Goal: Information Seeking & Learning: Check status

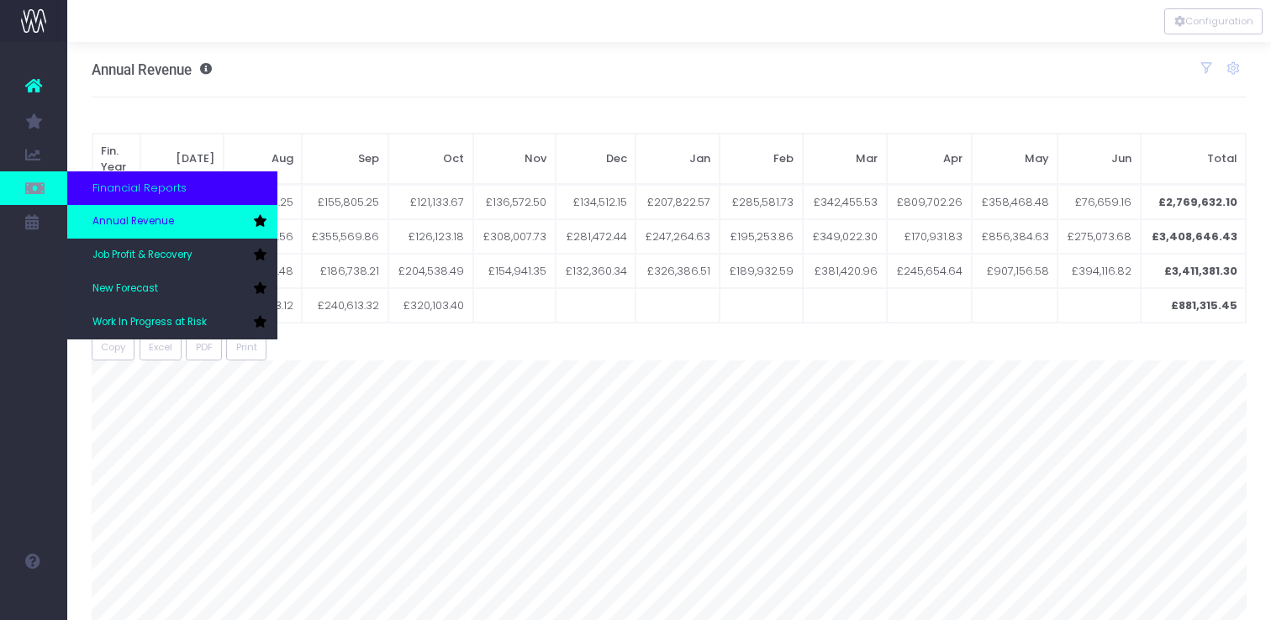
click at [130, 214] on span "Annual Revenue" at bounding box center [133, 221] width 82 height 15
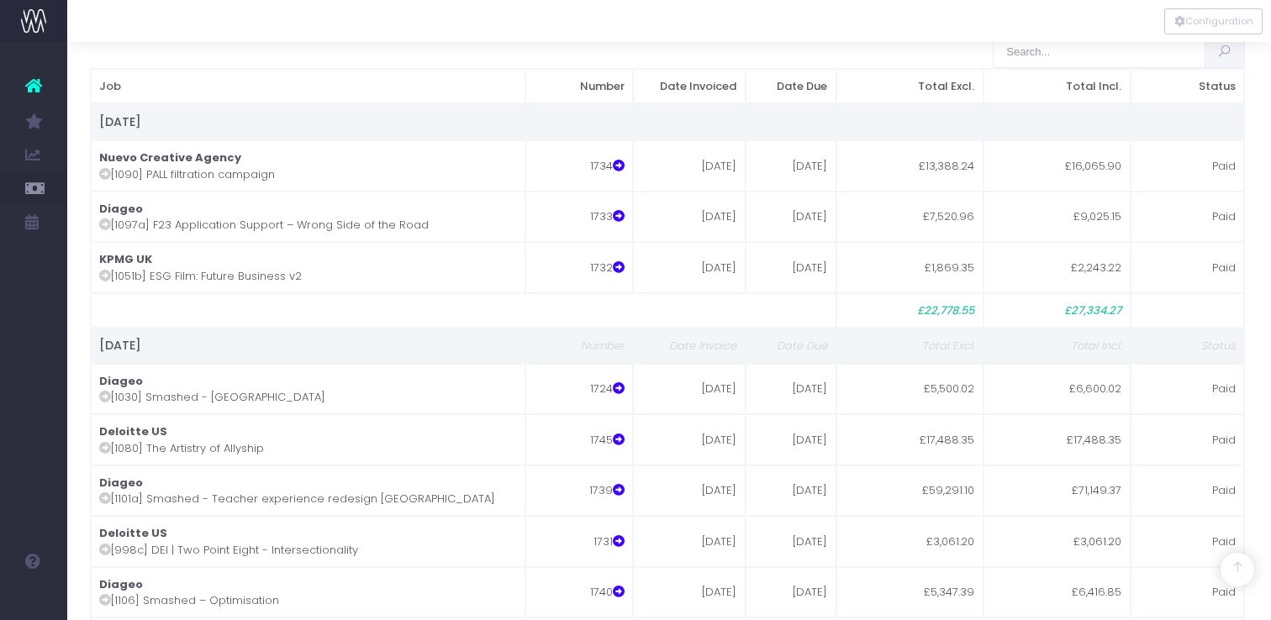
scroll to position [0, 2]
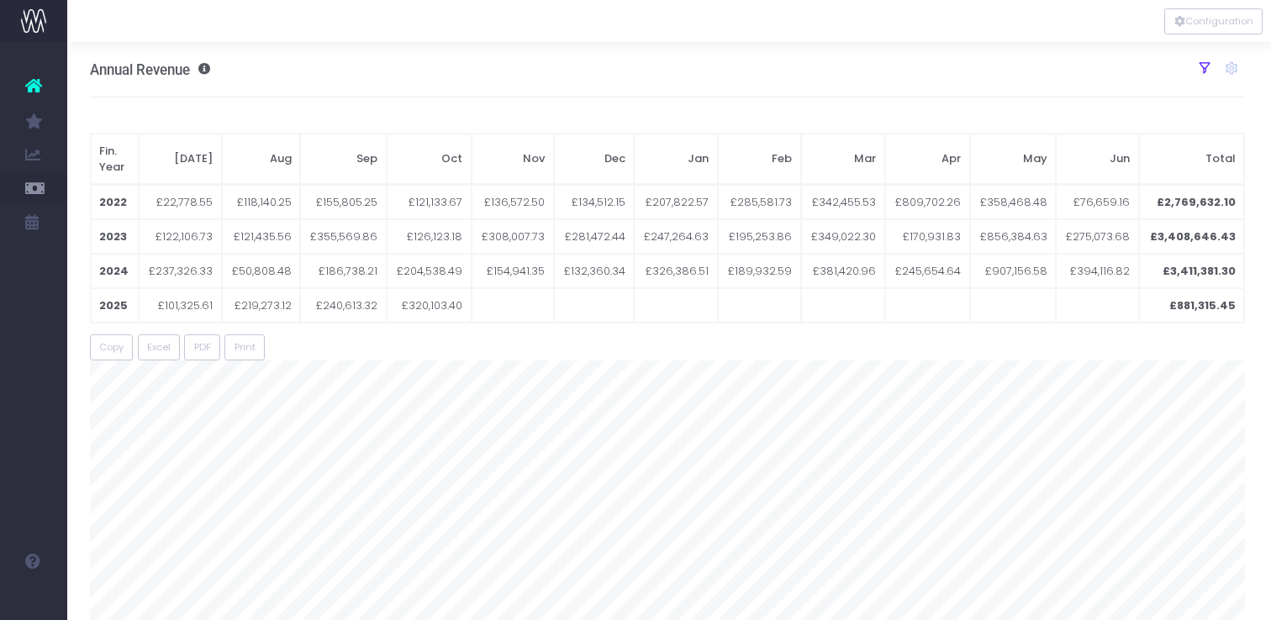
click at [1205, 66] on icon at bounding box center [1204, 68] width 15 height 15
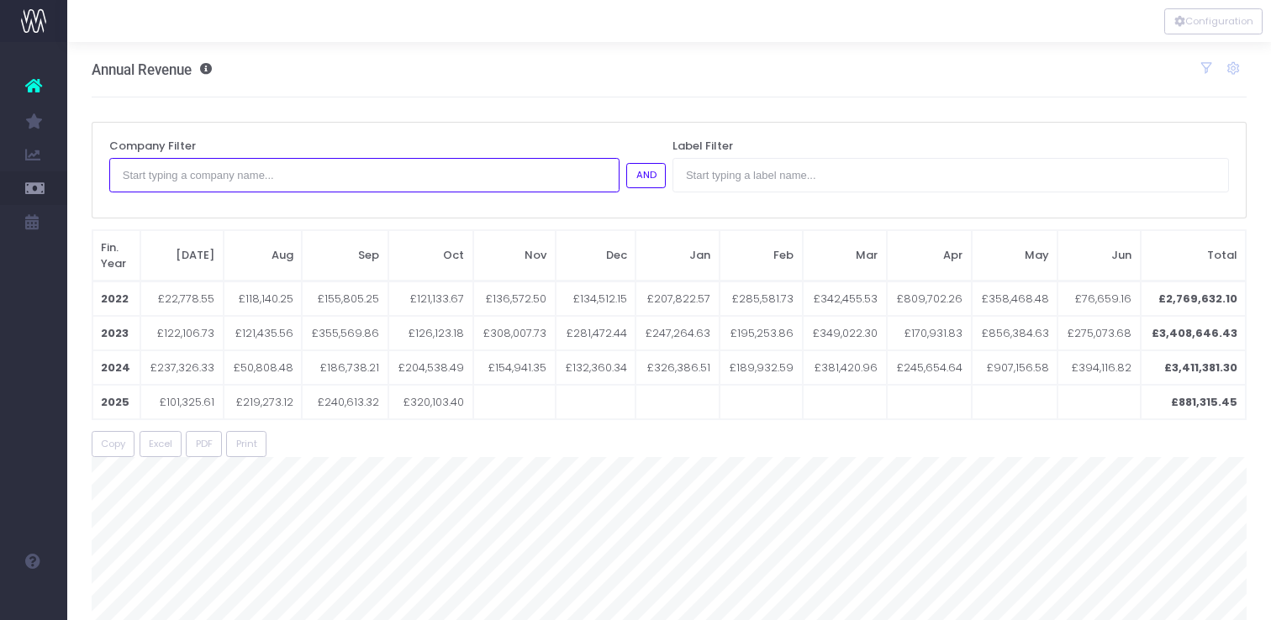
click at [475, 179] on input "text" at bounding box center [364, 175] width 510 height 34
type input "ft studi"
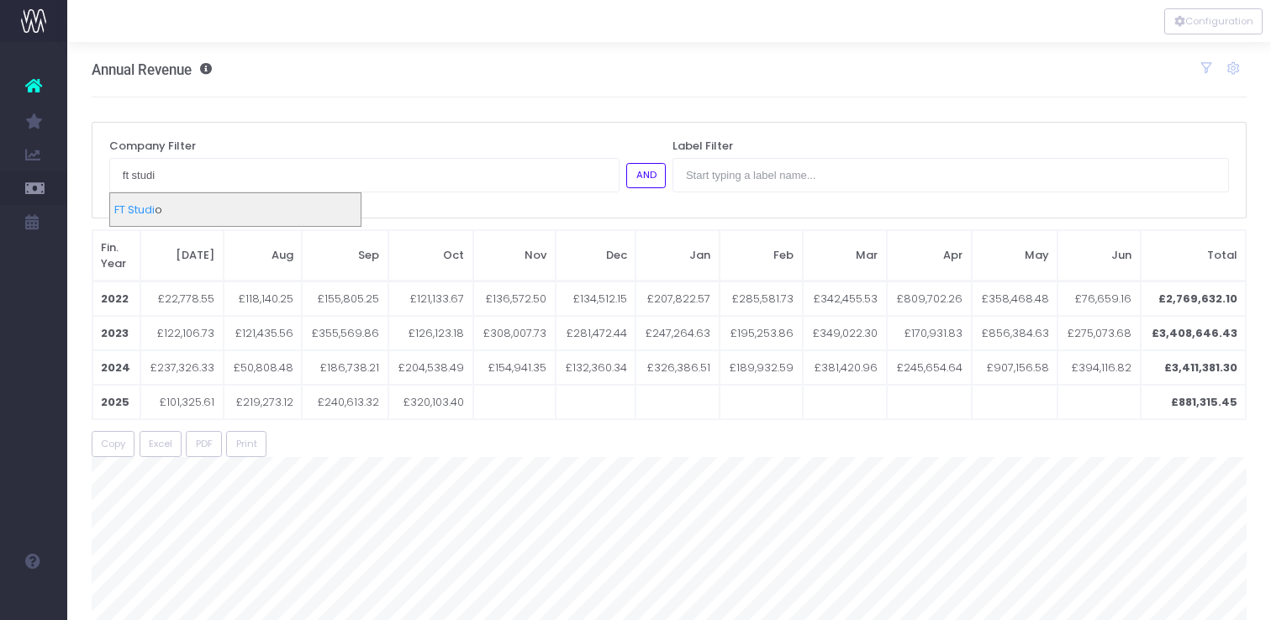
click at [246, 210] on div "FT Studi o" at bounding box center [235, 210] width 250 height 34
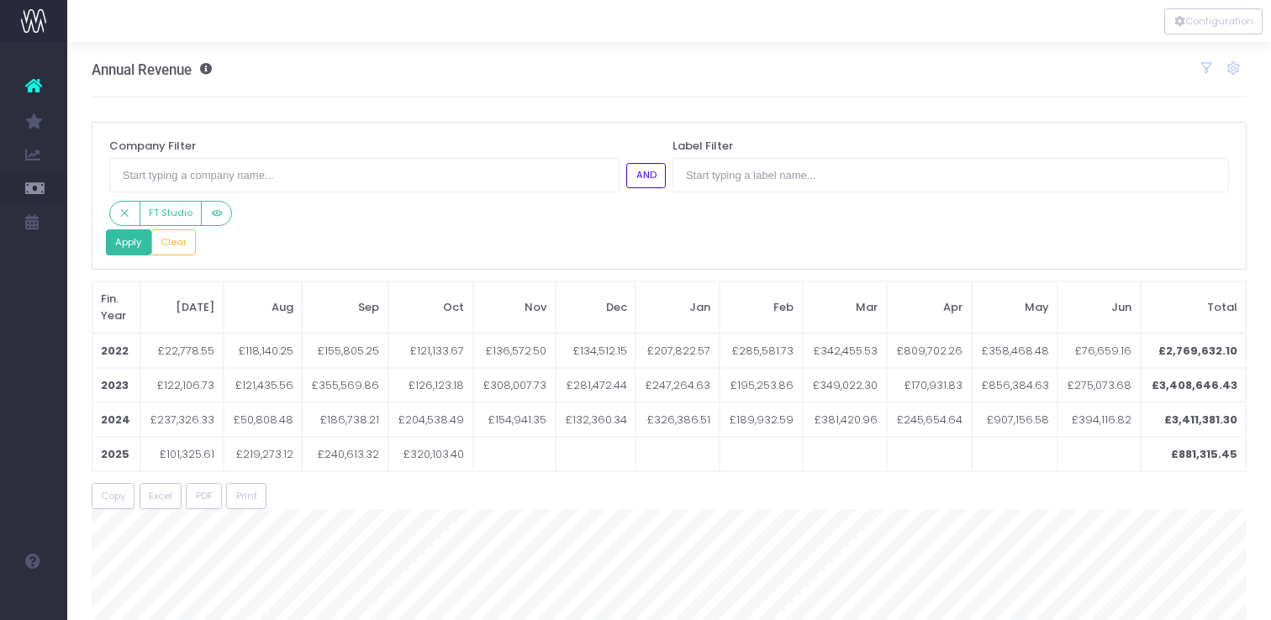
click at [129, 241] on button "Apply" at bounding box center [128, 242] width 45 height 26
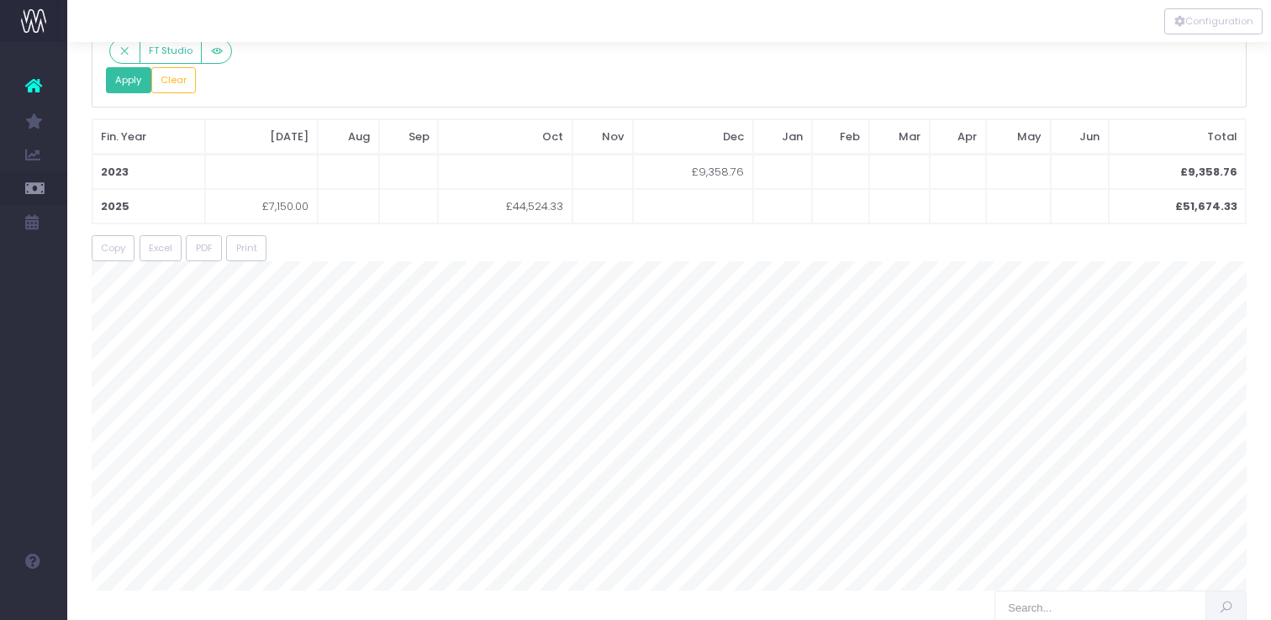
scroll to position [89, 0]
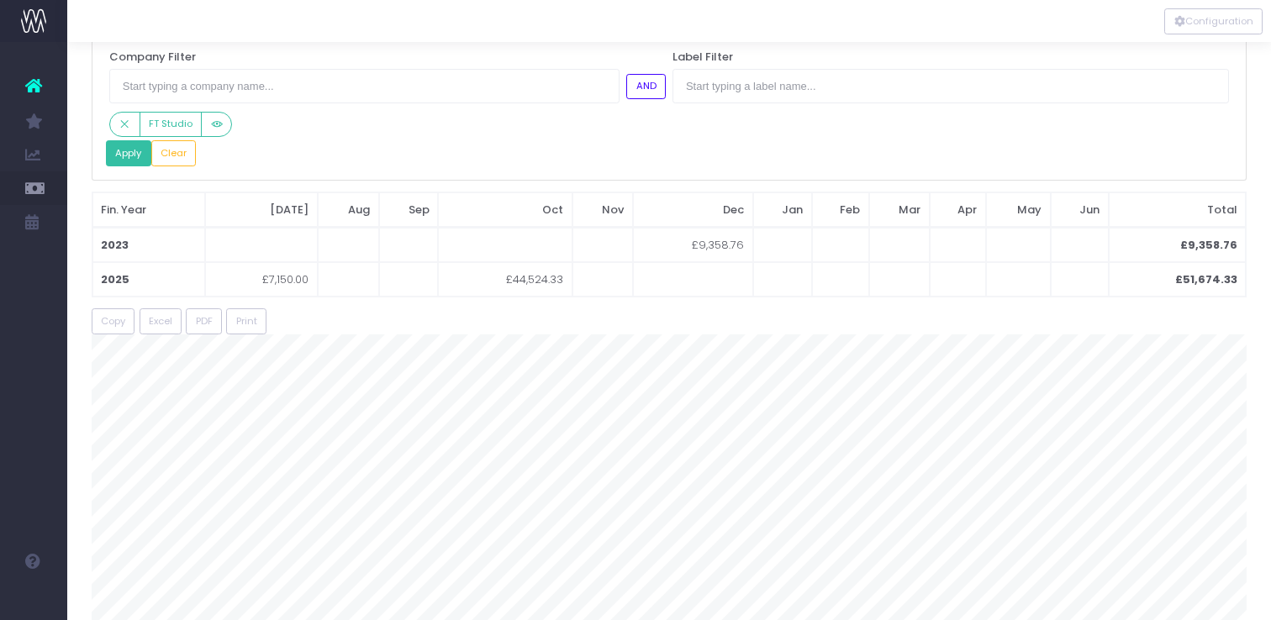
click at [134, 162] on button "Apply" at bounding box center [128, 153] width 45 height 26
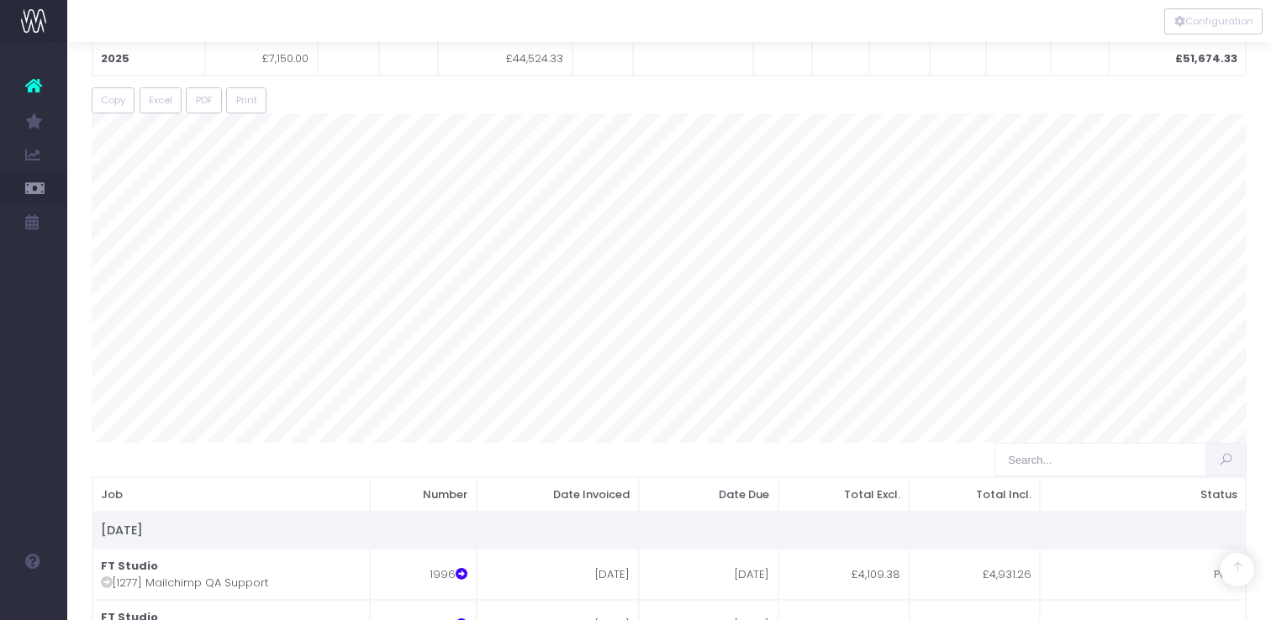
scroll to position [313, 0]
